Goal: Entertainment & Leisure: Browse casually

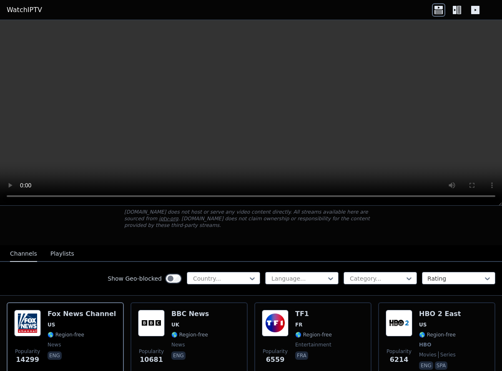
scroll to position [83, 0]
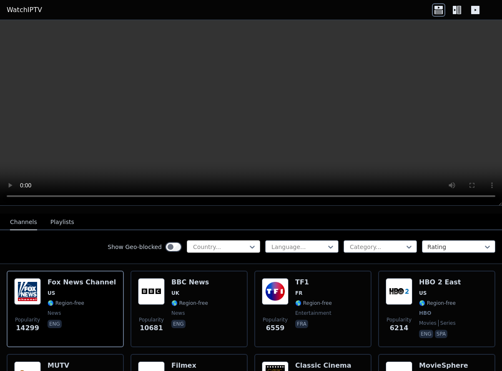
click at [237, 243] on div at bounding box center [220, 247] width 56 height 8
click at [213, 243] on div at bounding box center [220, 247] width 56 height 8
click at [286, 231] on div "Show Geo-blocked Country... Language... Category... Rating" at bounding box center [251, 248] width 502 height 34
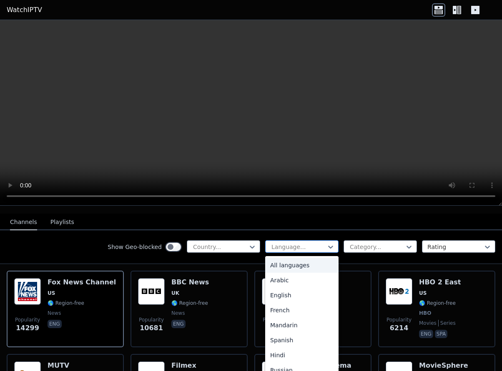
click at [292, 243] on div at bounding box center [299, 247] width 56 height 8
click at [355, 243] on div at bounding box center [377, 247] width 56 height 8
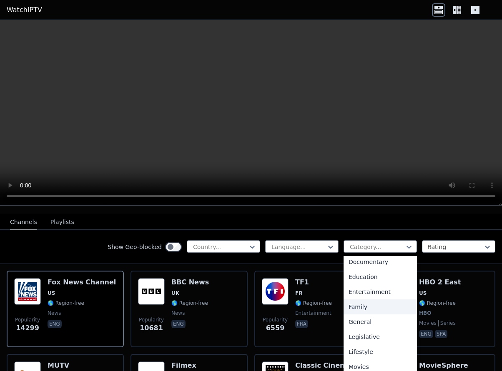
scroll to position [0, 0]
click at [68, 252] on div "Show Geo-blocked Country... Language... 27 results available. Use Up and Down t…" at bounding box center [251, 248] width 502 height 34
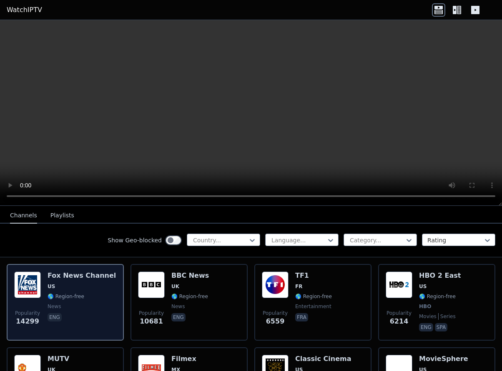
scroll to position [83, 0]
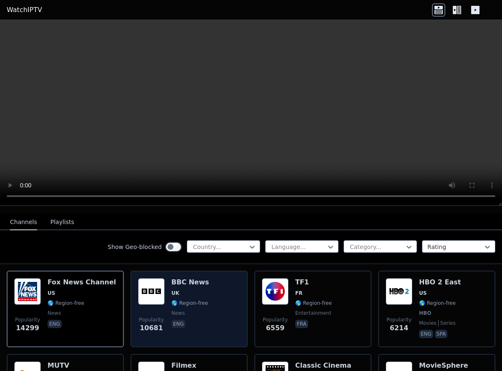
click at [145, 281] on img at bounding box center [151, 291] width 27 height 27
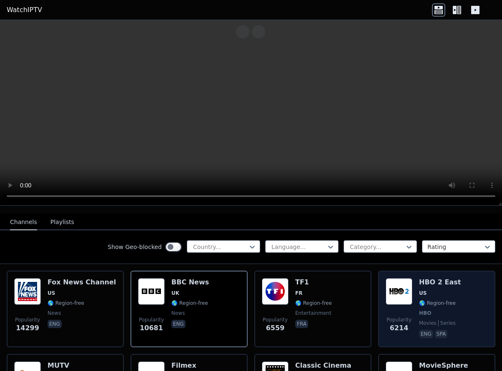
click at [391, 283] on img at bounding box center [399, 291] width 27 height 27
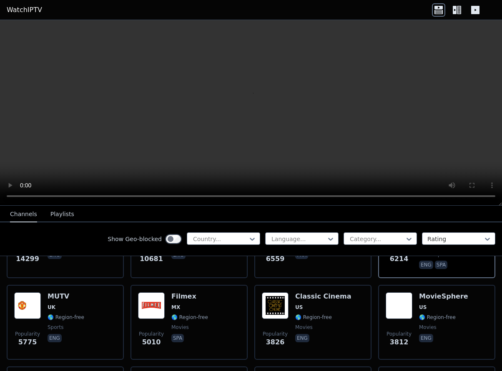
scroll to position [167, 0]
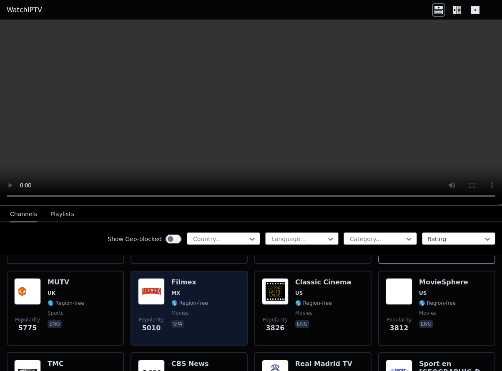
click at [156, 281] on img at bounding box center [151, 291] width 27 height 27
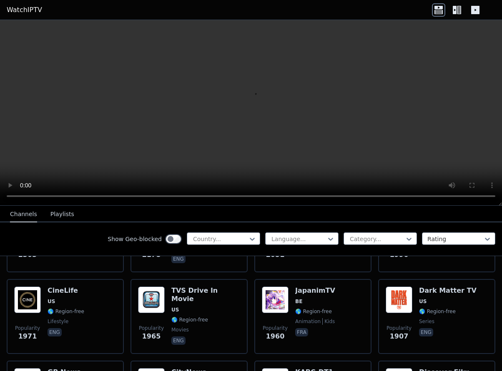
scroll to position [500, 0]
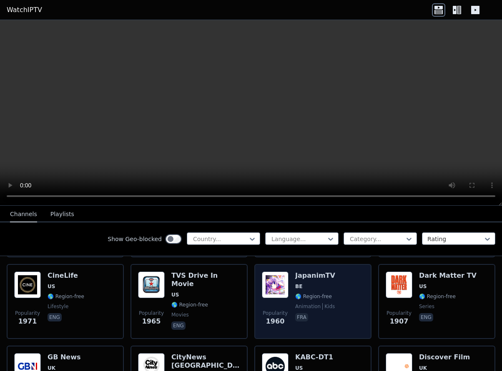
click at [318, 272] on h6 "JapanimTV" at bounding box center [315, 276] width 40 height 8
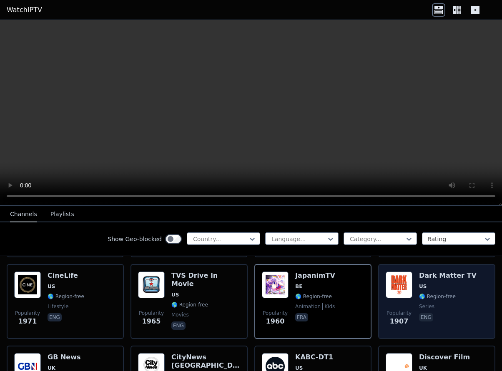
click at [397, 281] on img at bounding box center [399, 285] width 27 height 27
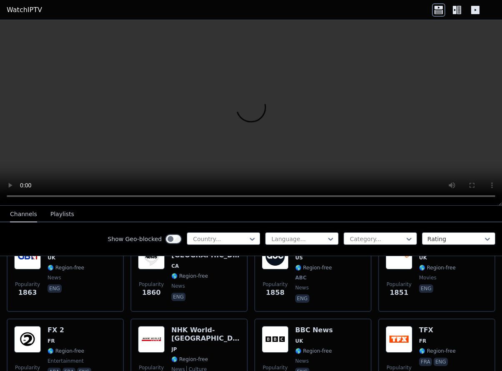
scroll to position [625, 0]
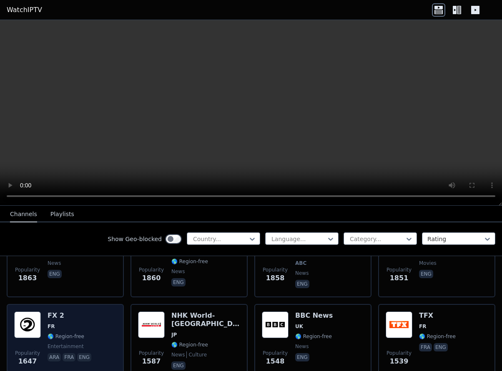
click at [87, 312] on h6 "FX 2" at bounding box center [70, 316] width 45 height 8
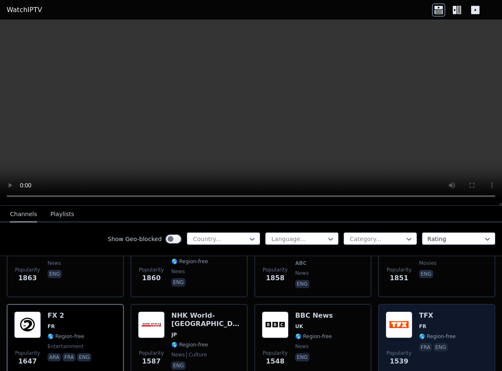
click at [424, 312] on h6 "TFX" at bounding box center [437, 316] width 37 height 8
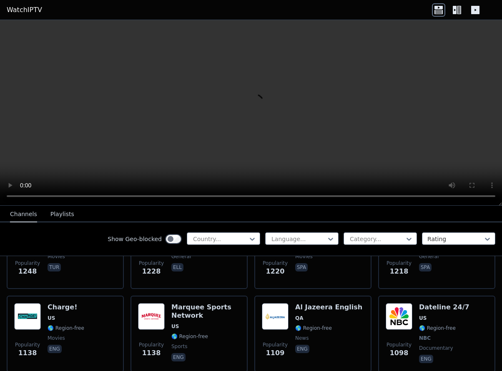
scroll to position [1000, 0]
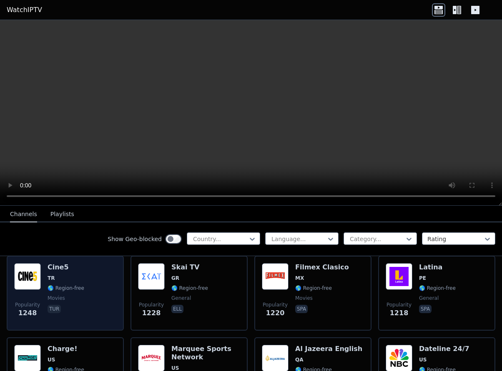
click at [28, 267] on img at bounding box center [27, 276] width 27 height 27
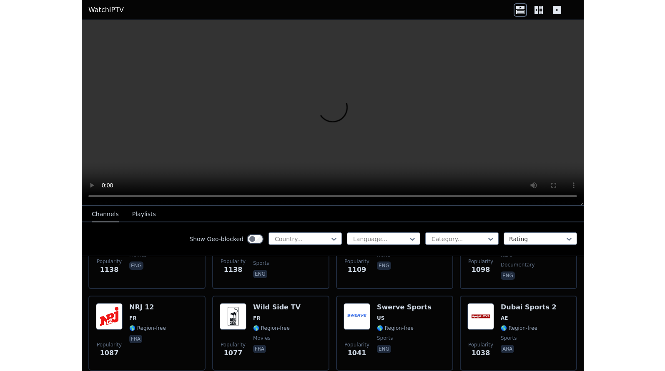
scroll to position [1167, 0]
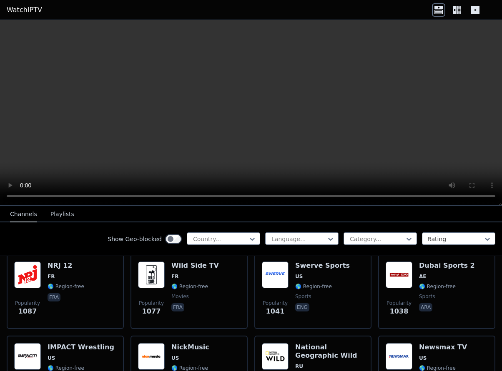
click at [458, 9] on icon at bounding box center [459, 10] width 4 height 8
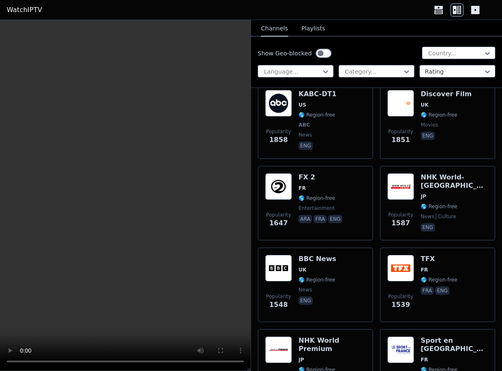
click at [475, 9] on icon at bounding box center [475, 9] width 13 height 13
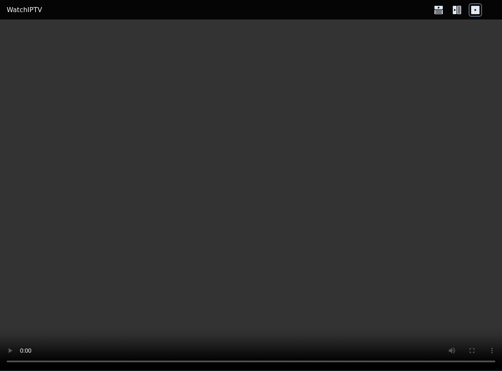
click at [455, 11] on icon at bounding box center [455, 10] width 4 height 8
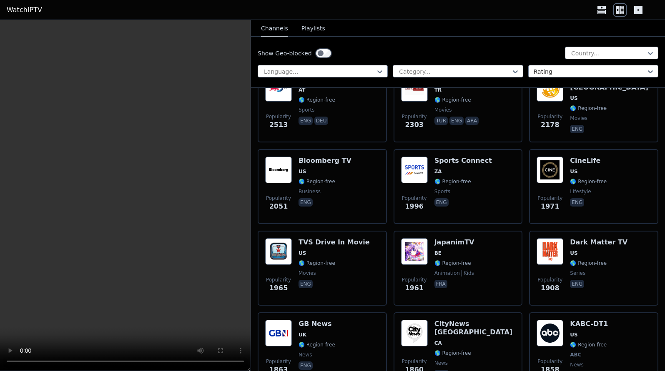
scroll to position [542, 0]
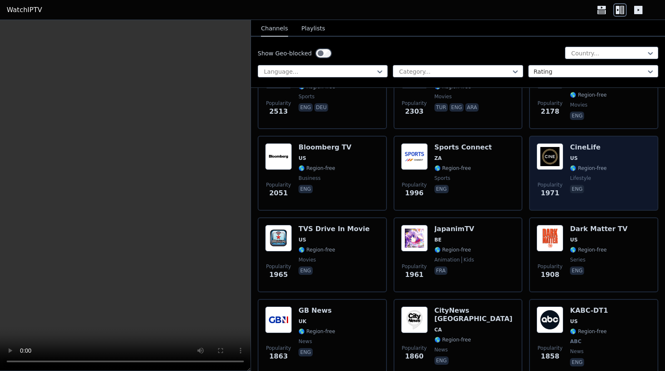
click at [501, 143] on img at bounding box center [549, 156] width 27 height 27
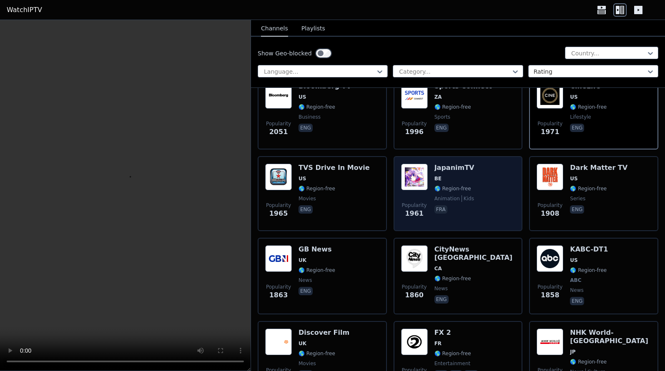
scroll to position [625, 0]
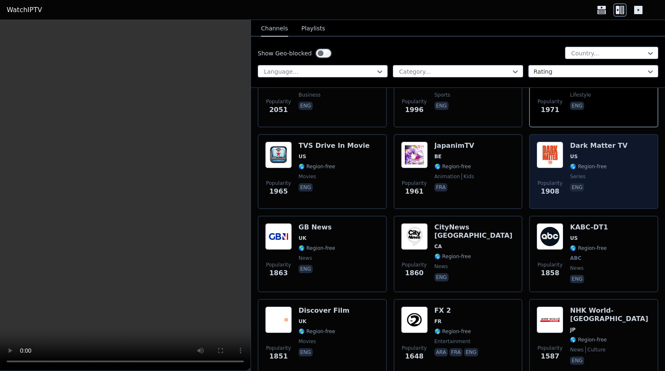
click at [501, 158] on img at bounding box center [549, 155] width 27 height 27
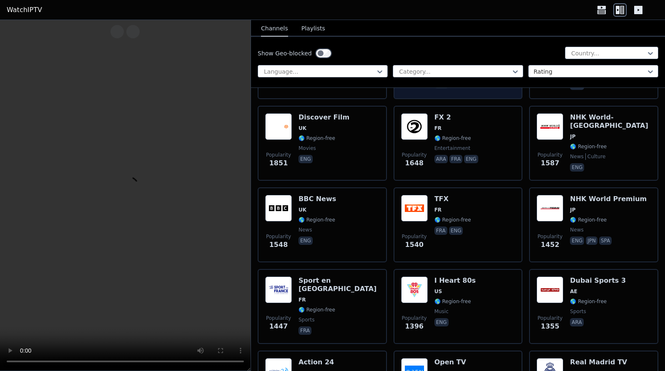
scroll to position [834, 0]
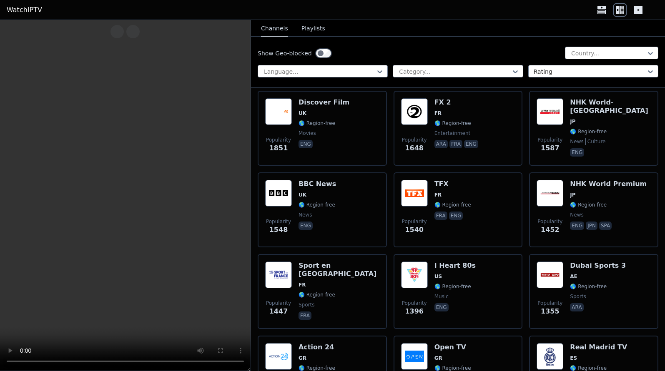
click at [310, 28] on button "Playlists" at bounding box center [313, 29] width 24 height 16
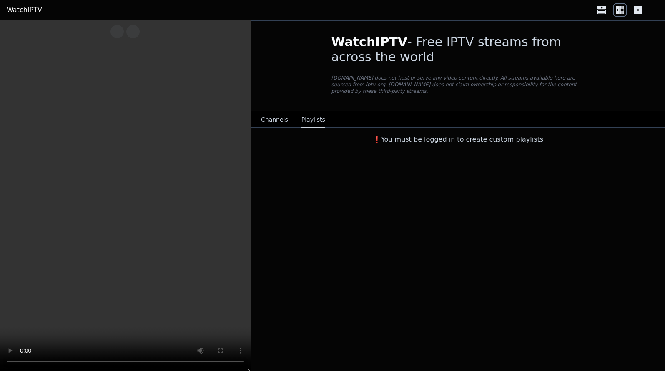
scroll to position [0, 0]
click at [263, 112] on button "Channels" at bounding box center [274, 120] width 27 height 16
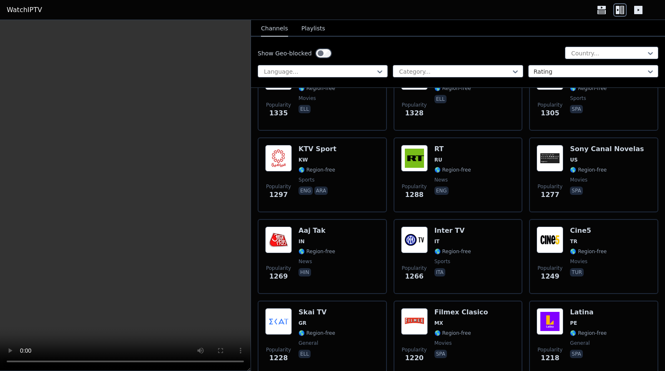
scroll to position [1126, 0]
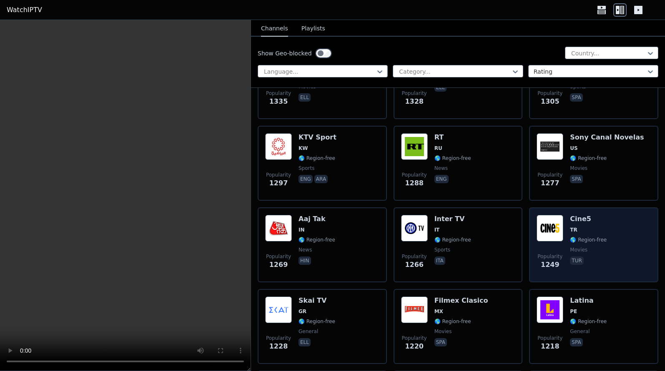
click at [501, 215] on img at bounding box center [549, 228] width 27 height 27
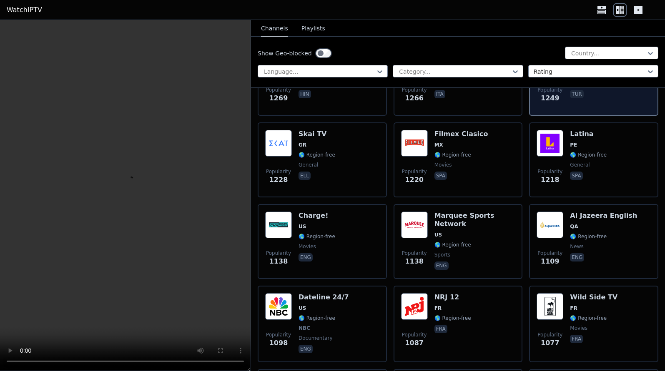
scroll to position [1334, 0]
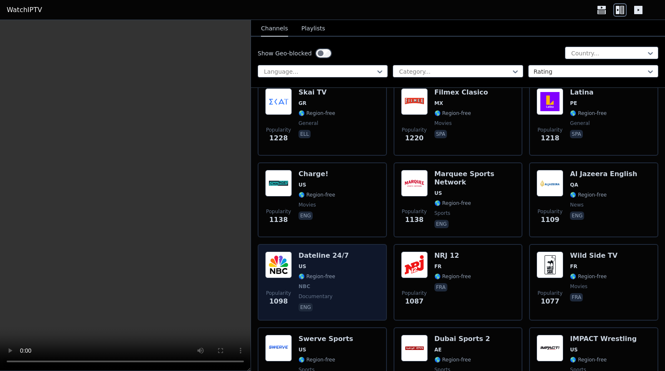
click at [282, 256] on img at bounding box center [278, 265] width 27 height 27
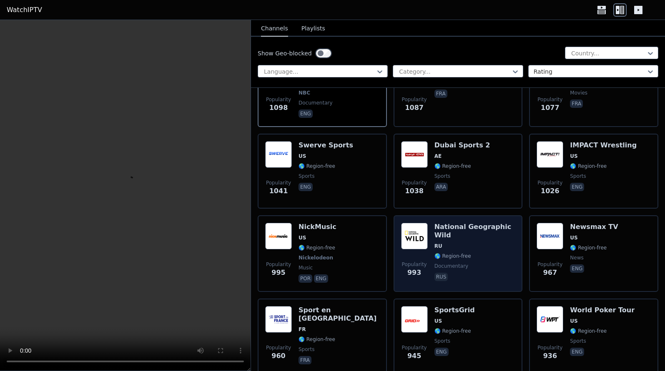
scroll to position [1542, 0]
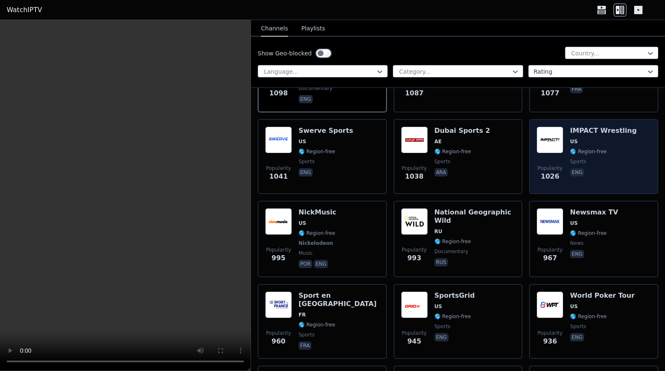
click at [501, 130] on img at bounding box center [549, 140] width 27 height 27
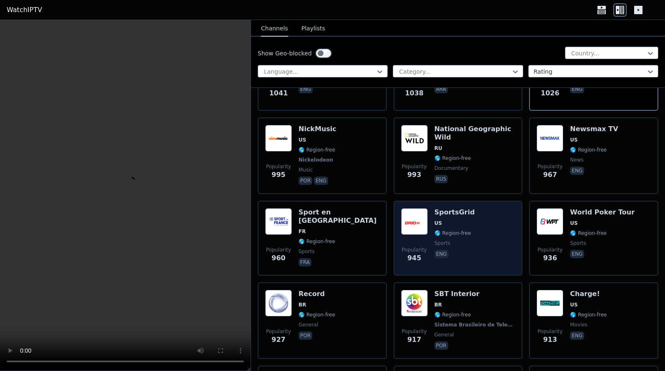
scroll to position [1667, 0]
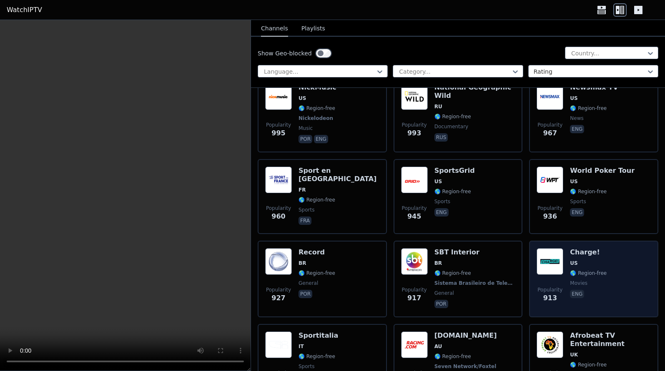
click at [501, 256] on img at bounding box center [549, 261] width 27 height 27
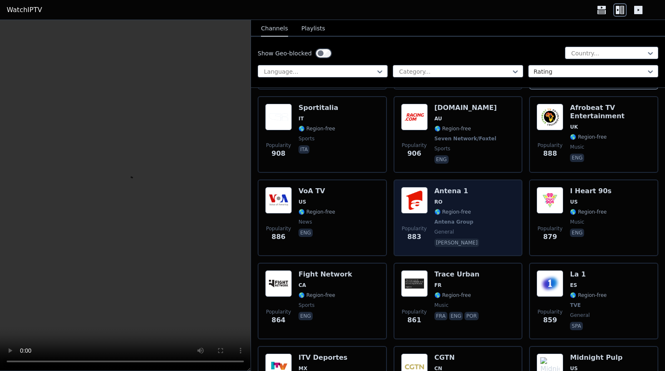
scroll to position [1918, 0]
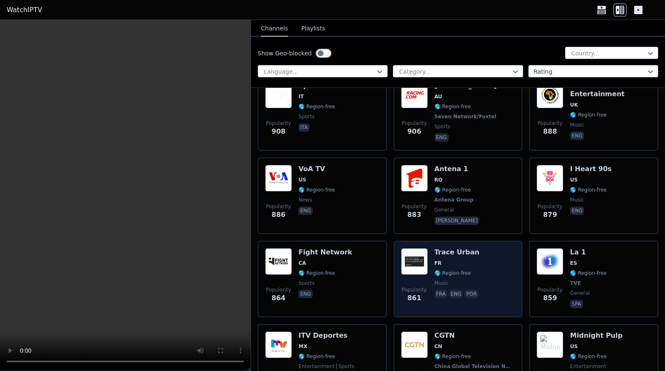
click at [413, 253] on img at bounding box center [414, 261] width 27 height 27
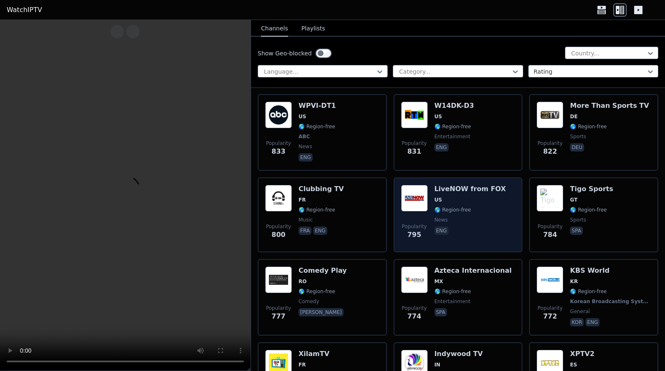
scroll to position [2334, 0]
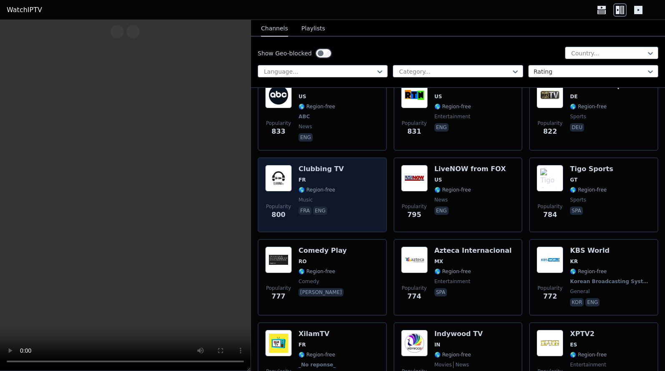
click at [326, 166] on h6 "Clubbing TV" at bounding box center [320, 169] width 45 height 8
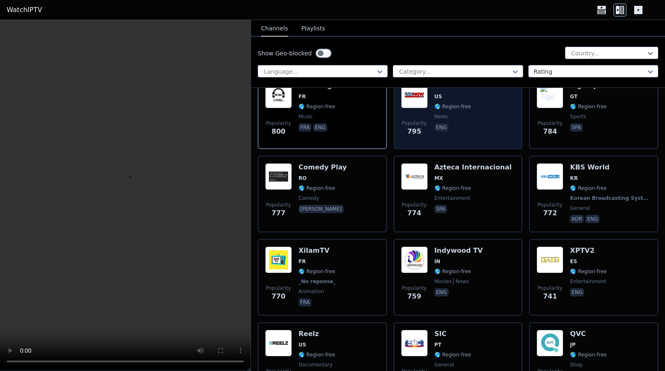
scroll to position [2459, 0]
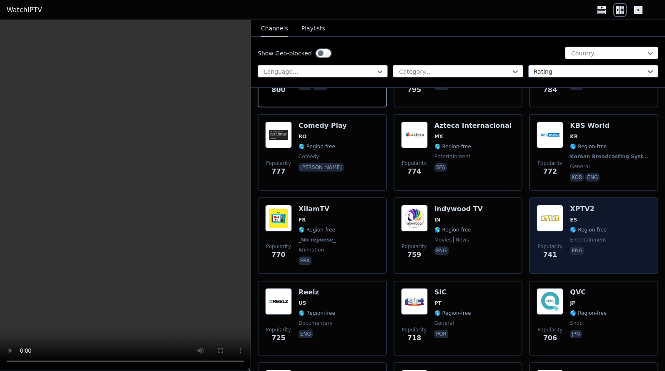
click at [501, 212] on img at bounding box center [549, 218] width 27 height 27
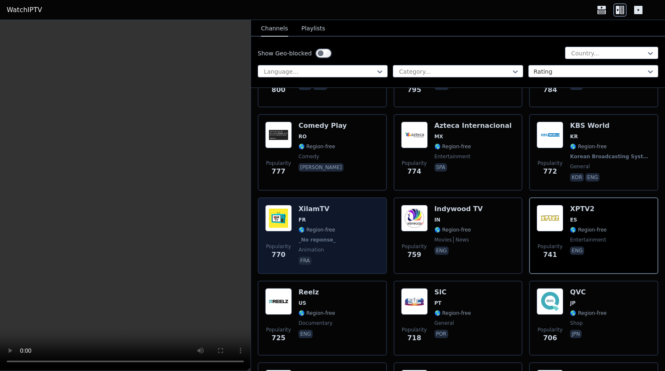
click at [282, 217] on img at bounding box center [278, 218] width 27 height 27
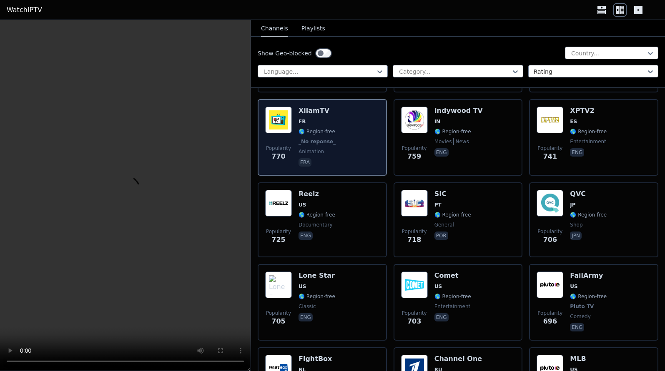
scroll to position [2585, 0]
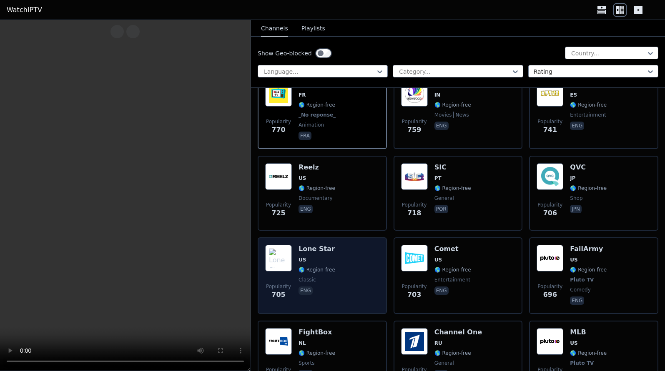
click at [327, 245] on h6 "Lone Star" at bounding box center [316, 249] width 37 height 8
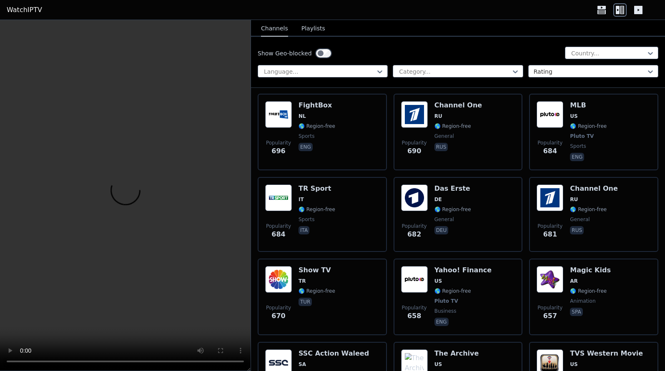
scroll to position [2835, 0]
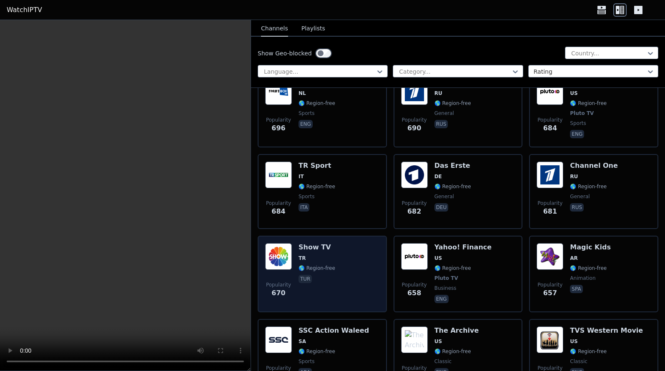
click at [309, 243] on h6 "Show TV" at bounding box center [316, 247] width 37 height 8
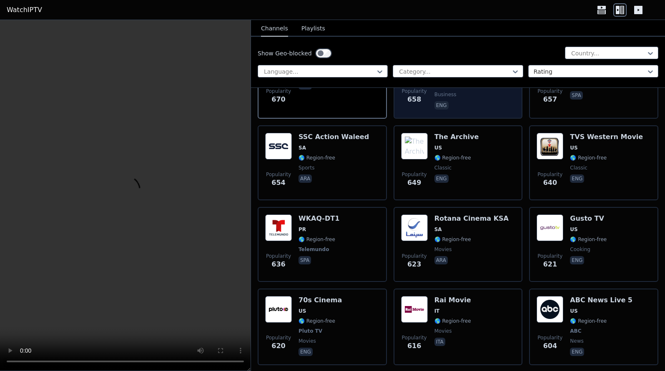
scroll to position [3043, 0]
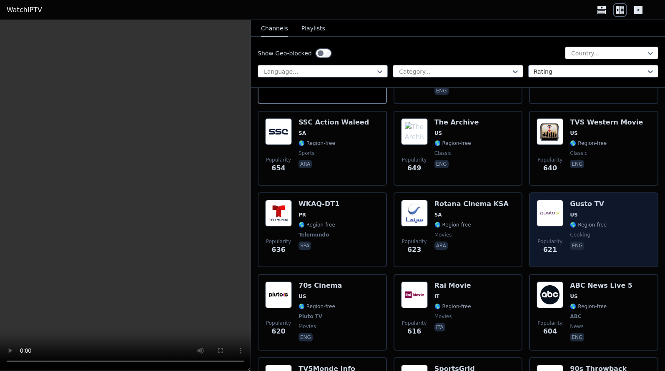
click at [501, 209] on img at bounding box center [549, 213] width 27 height 27
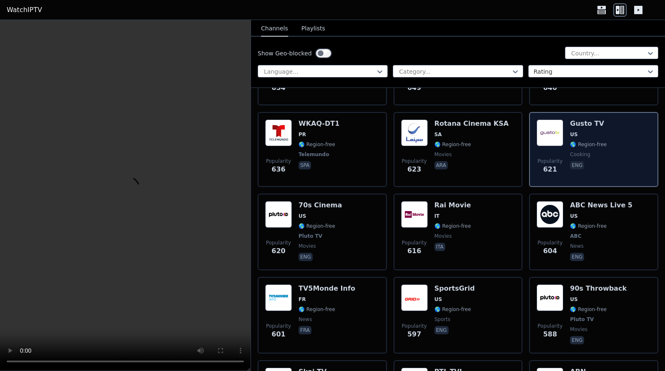
scroll to position [3126, 0]
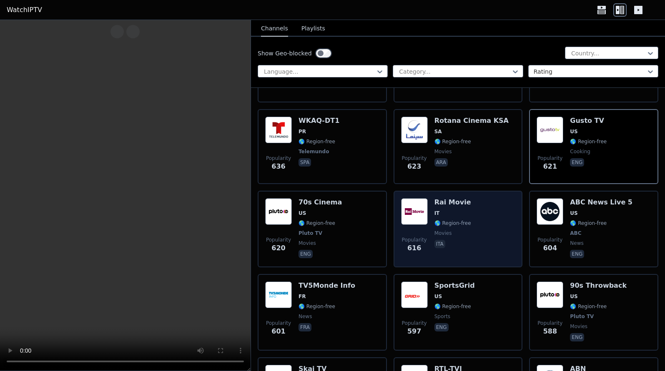
click at [413, 202] on img at bounding box center [414, 211] width 27 height 27
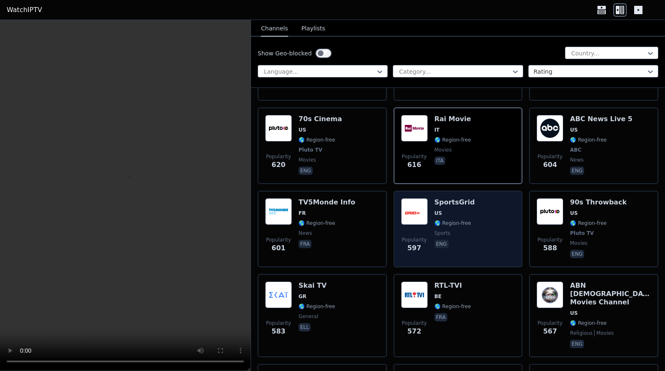
scroll to position [3252, 0]
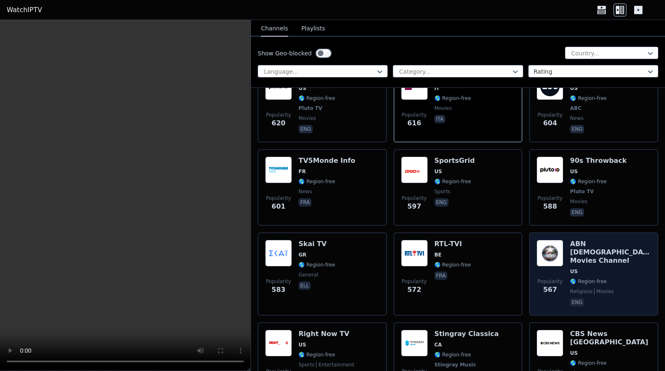
click at [501, 243] on img at bounding box center [549, 253] width 27 height 27
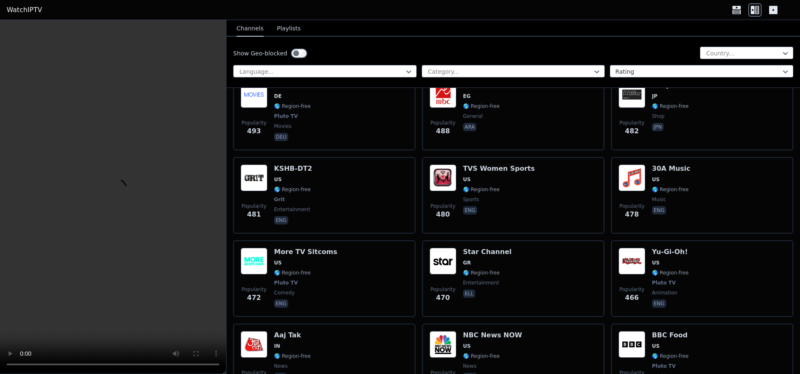
scroll to position [4252, 0]
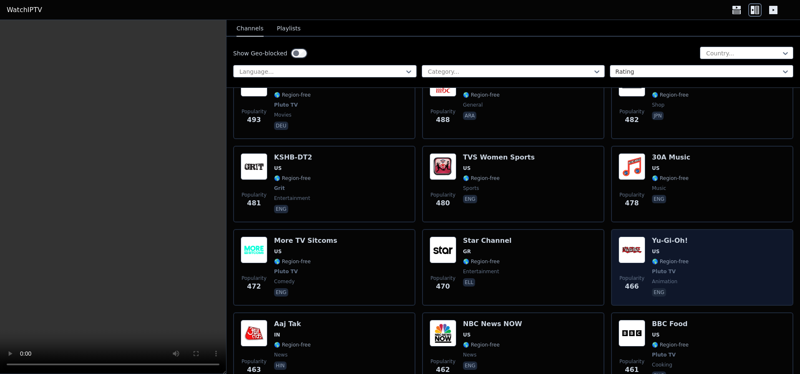
click at [501, 239] on img at bounding box center [631, 250] width 27 height 27
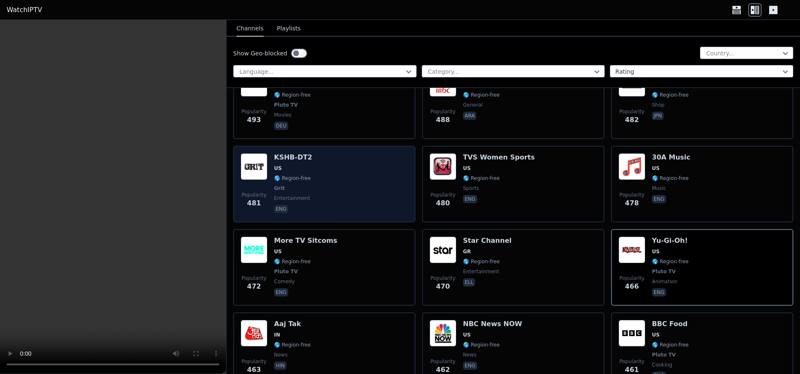
click at [296, 153] on h6 "KSHB-DT2" at bounding box center [293, 157] width 38 height 8
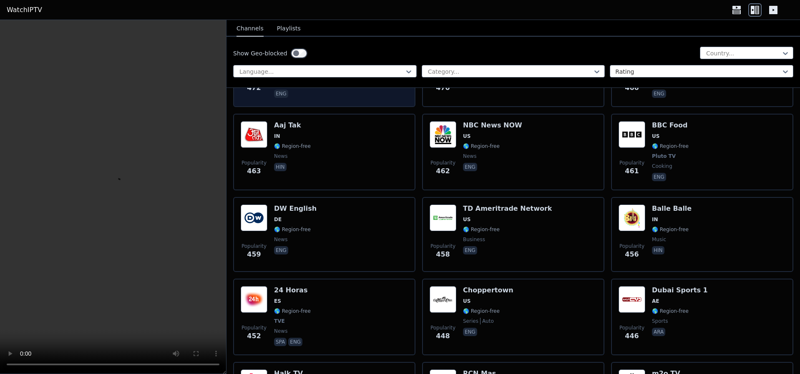
scroll to position [4460, 0]
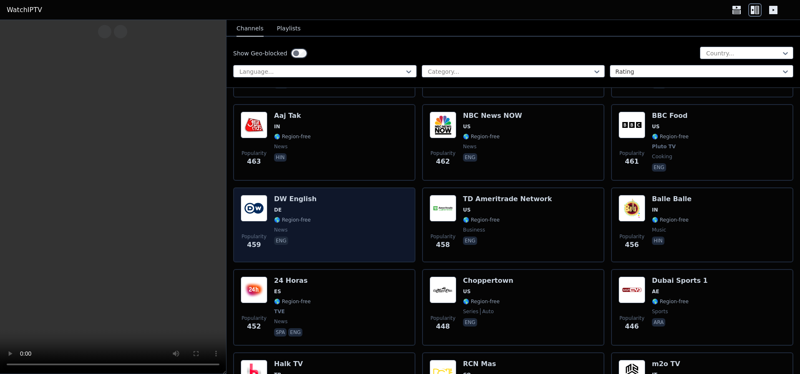
click at [292, 195] on h6 "DW English" at bounding box center [295, 199] width 43 height 8
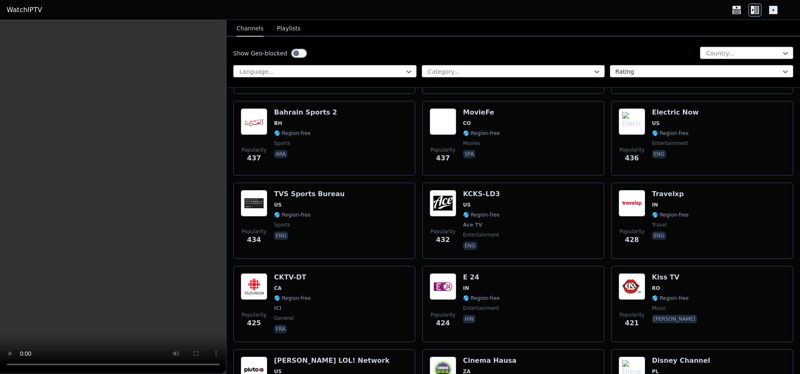
scroll to position [4877, 0]
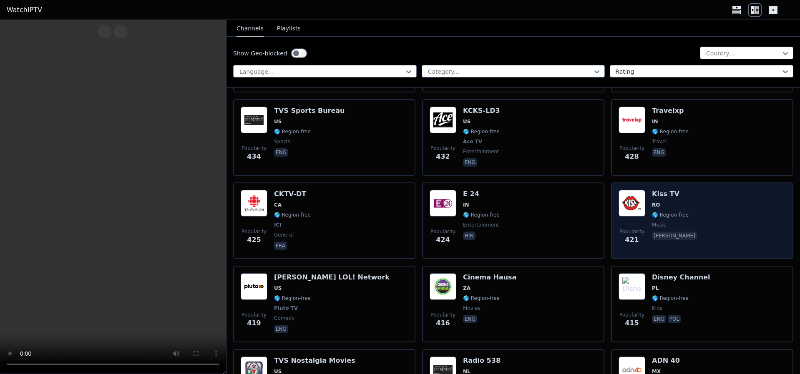
click at [501, 196] on img at bounding box center [631, 203] width 27 height 27
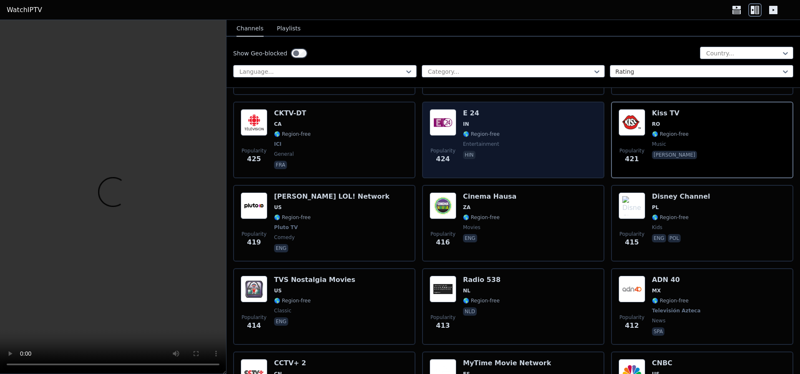
scroll to position [4961, 0]
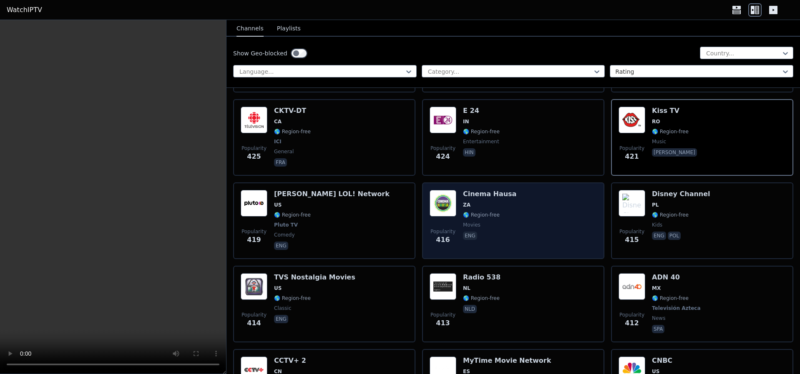
click at [501, 190] on div "Popularity 416 Cinema Hausa ZA 🌎 Region-free movies eng" at bounding box center [512, 221] width 167 height 62
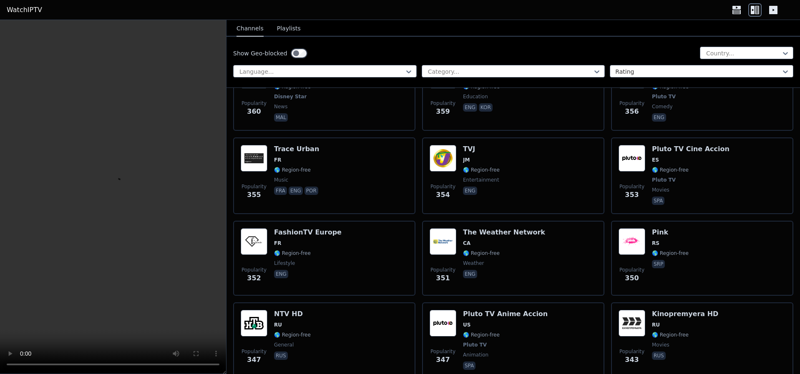
scroll to position [6086, 0]
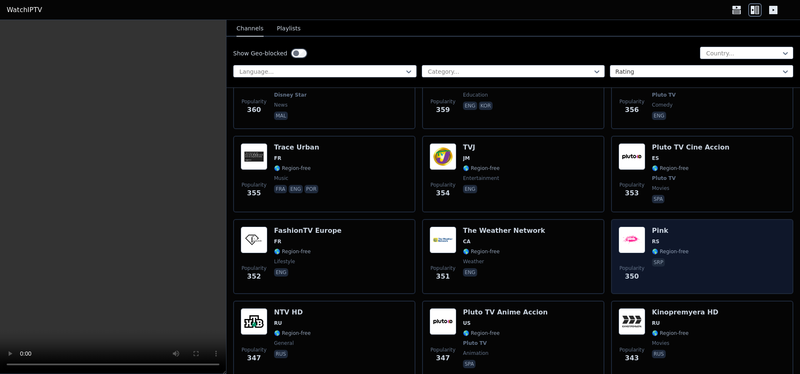
click at [501, 227] on img at bounding box center [631, 240] width 27 height 27
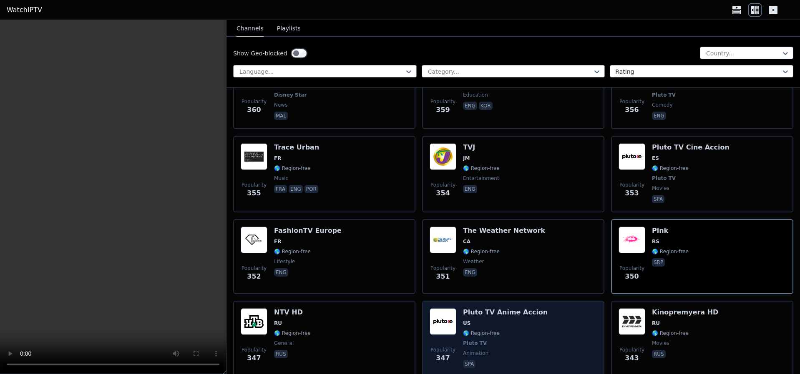
click at [433, 315] on img at bounding box center [442, 321] width 27 height 27
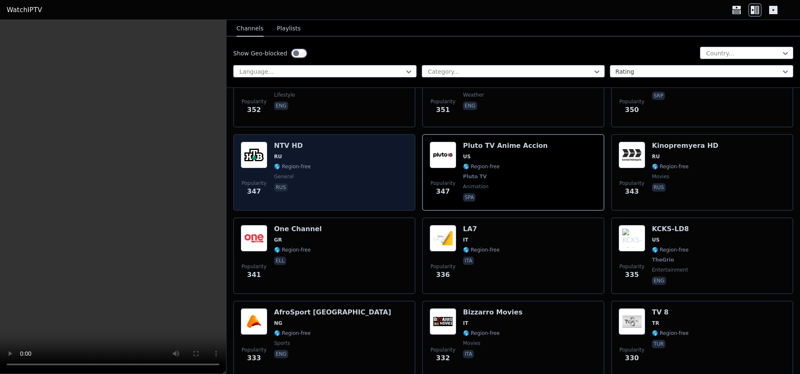
scroll to position [6295, 0]
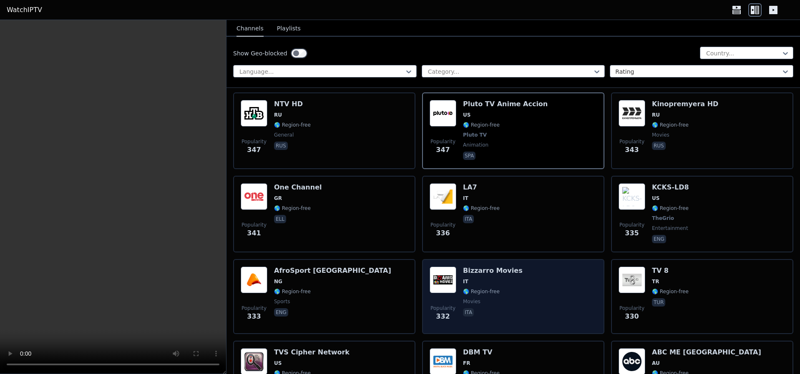
click at [442, 269] on img at bounding box center [442, 280] width 27 height 27
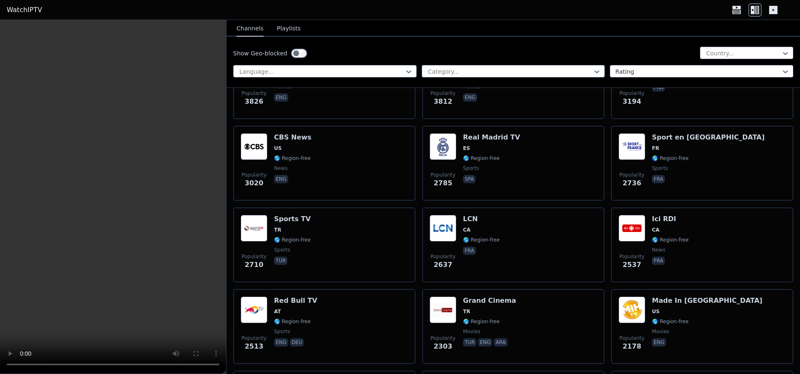
scroll to position [0, 0]
